Goal: Task Accomplishment & Management: Use online tool/utility

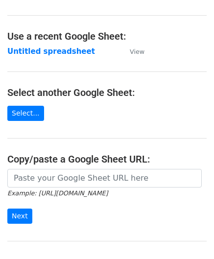
scroll to position [98, 0]
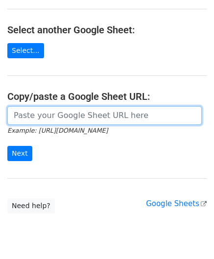
click at [70, 116] on input "url" at bounding box center [104, 115] width 195 height 19
paste input "[URL][DOMAIN_NAME]"
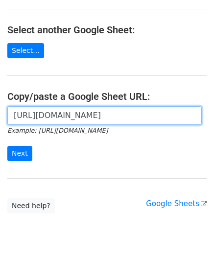
scroll to position [0, 206]
type input "[URL][DOMAIN_NAME]"
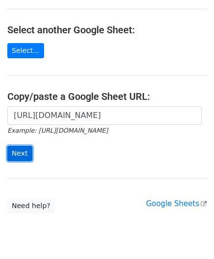
click at [27, 152] on input "Next" at bounding box center [19, 153] width 25 height 15
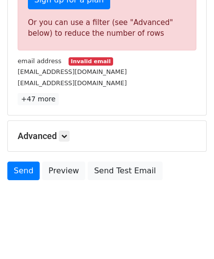
scroll to position [331, 0]
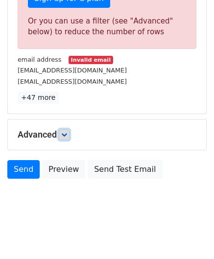
click at [62, 129] on link at bounding box center [64, 134] width 11 height 11
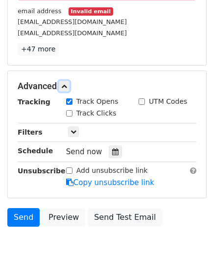
scroll to position [380, 0]
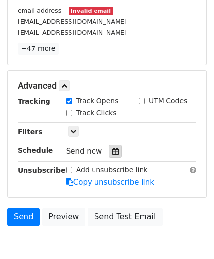
click at [113, 148] on icon at bounding box center [115, 151] width 6 height 7
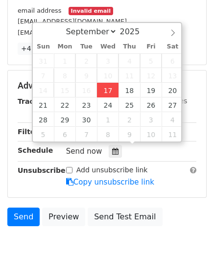
type input "2025-09-17 12:00"
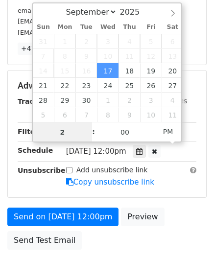
drag, startPoint x: 71, startPoint y: 133, endPoint x: 16, endPoint y: 134, distance: 54.9
type input "3"
drag, startPoint x: 75, startPoint y: 132, endPoint x: 42, endPoint y: 132, distance: 32.8
click at [44, 132] on input "3" at bounding box center [63, 133] width 60 height 20
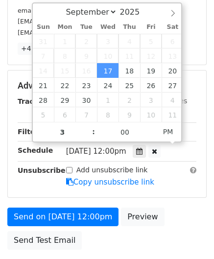
type input "2025-09-17 15:00"
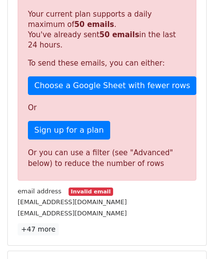
scroll to position [449, 0]
